Goal: Task Accomplishment & Management: Use online tool/utility

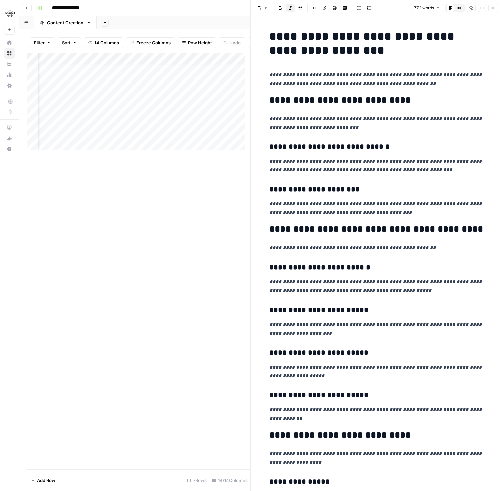
scroll to position [5, 141]
click at [136, 102] on div "Add Column" at bounding box center [138, 103] width 223 height 101
click at [174, 106] on div "Add Column" at bounding box center [138, 103] width 223 height 101
click at [174, 106] on body "**********" at bounding box center [250, 245] width 501 height 491
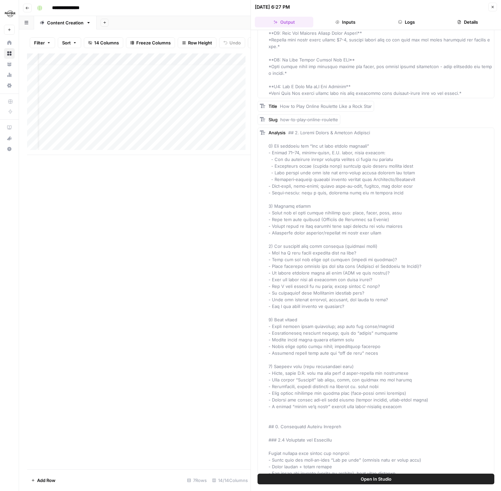
scroll to position [5, 0]
click at [156, 114] on div "Add Column" at bounding box center [138, 103] width 223 height 101
click at [184, 104] on div "Add Column" at bounding box center [138, 103] width 223 height 101
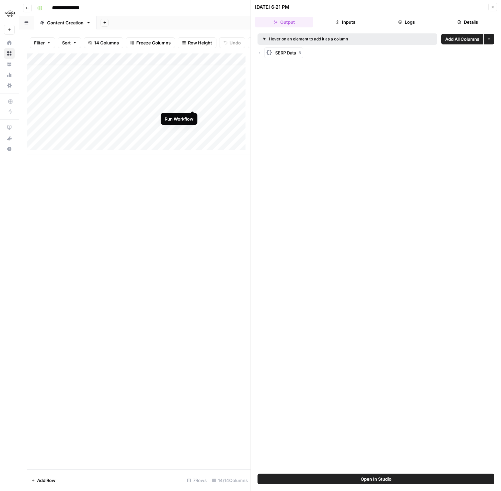
click at [192, 103] on div "Add Column" at bounding box center [138, 103] width 223 height 101
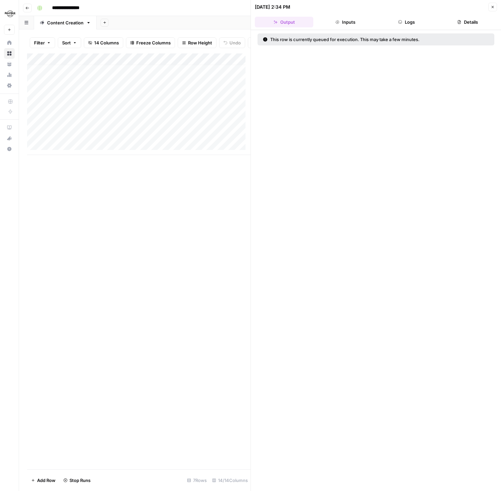
click at [267, 40] on icon at bounding box center [265, 39] width 5 height 5
click at [295, 40] on div "This row is currently queued for execution. This may take a few minutes." at bounding box center [358, 39] width 191 height 7
click at [491, 7] on icon "button" at bounding box center [492, 7] width 4 height 4
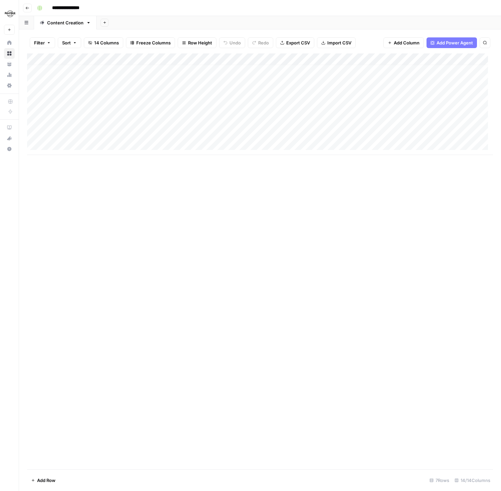
click at [193, 99] on div "Add Column" at bounding box center [260, 103] width 466 height 101
click at [183, 165] on div "Add Column" at bounding box center [260, 261] width 466 height 416
click at [195, 182] on div "Add Column" at bounding box center [260, 261] width 466 height 416
click at [162, 99] on div "Add Column" at bounding box center [260, 103] width 466 height 101
click at [162, 99] on div at bounding box center [168, 99] width 61 height 12
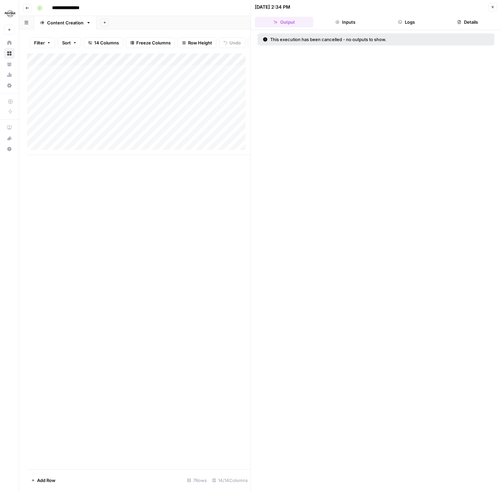
click at [490, 7] on button "Close" at bounding box center [492, 7] width 9 height 9
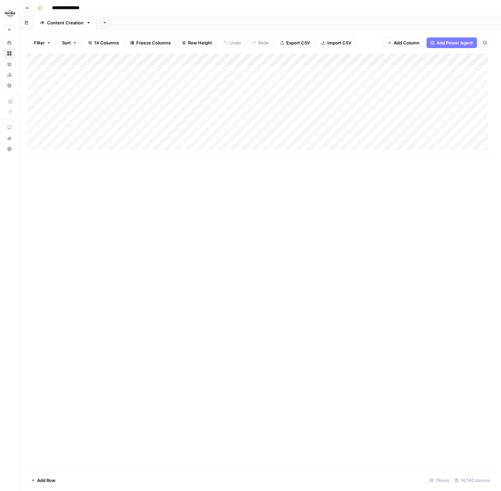
click at [191, 99] on div "Add Column" at bounding box center [260, 103] width 466 height 101
click at [220, 87] on div "Add Column" at bounding box center [260, 103] width 466 height 101
click at [220, 87] on div at bounding box center [228, 87] width 61 height 12
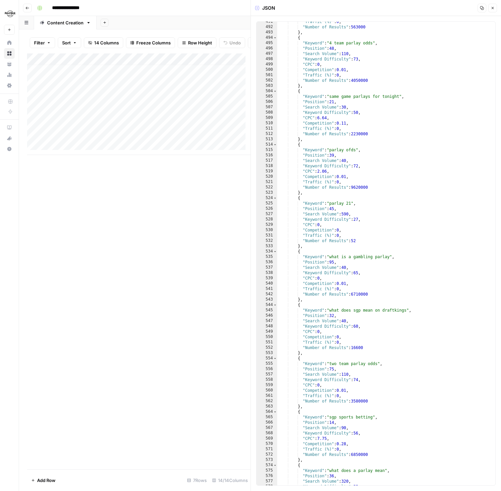
scroll to position [807, 0]
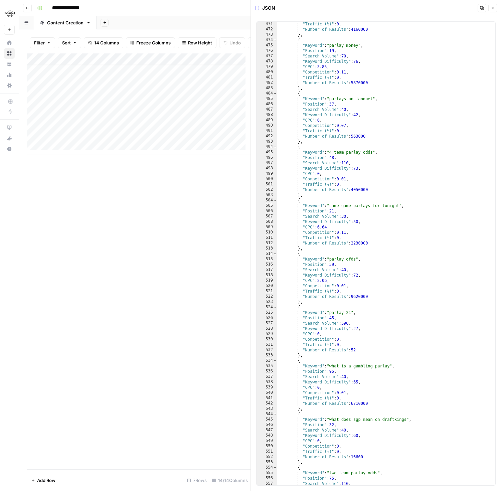
click at [490, 9] on button "Close" at bounding box center [492, 8] width 9 height 9
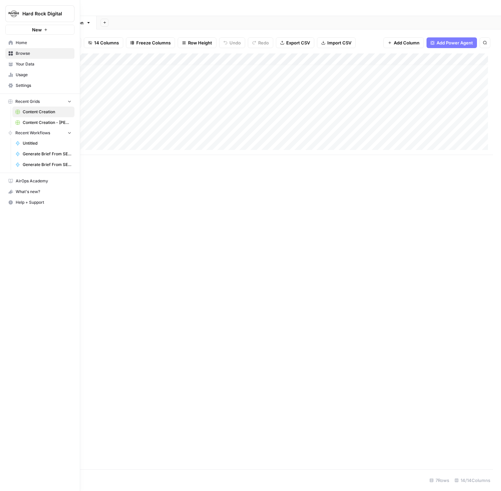
click at [28, 64] on span "Your Data" at bounding box center [44, 64] width 56 height 6
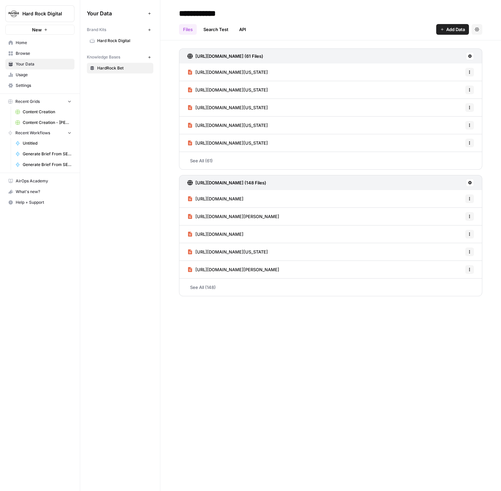
click at [28, 43] on span "Home" at bounding box center [44, 43] width 56 height 6
